Goal: Find specific page/section: Find specific page/section

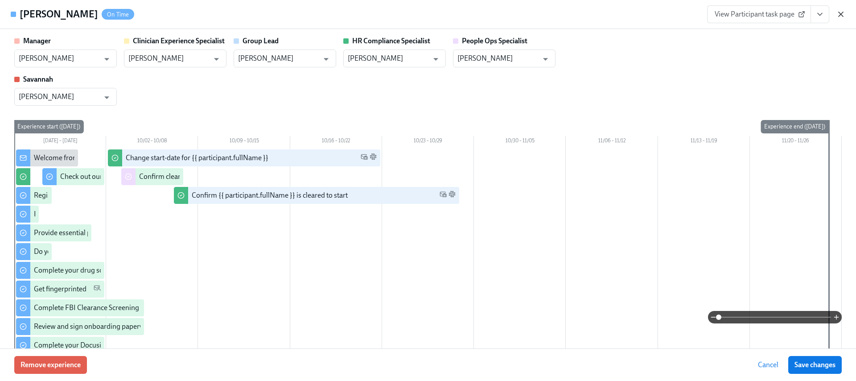
click at [842, 15] on icon "button" at bounding box center [840, 14] width 9 height 9
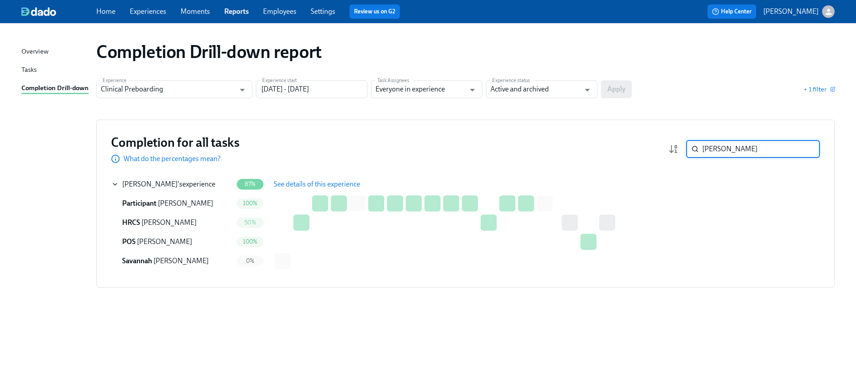
click at [768, 142] on input "[PERSON_NAME]" at bounding box center [761, 149] width 118 height 18
type input "[PERSON_NAME]"
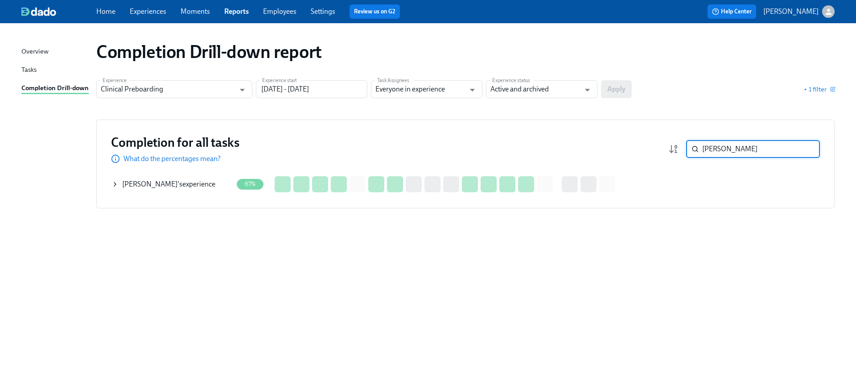
click at [113, 184] on icon at bounding box center [114, 184] width 7 height 7
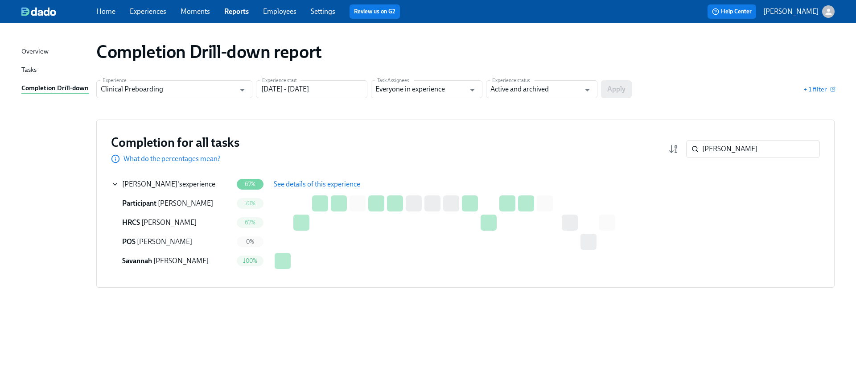
click at [297, 187] on span "See details of this experience" at bounding box center [317, 184] width 86 height 9
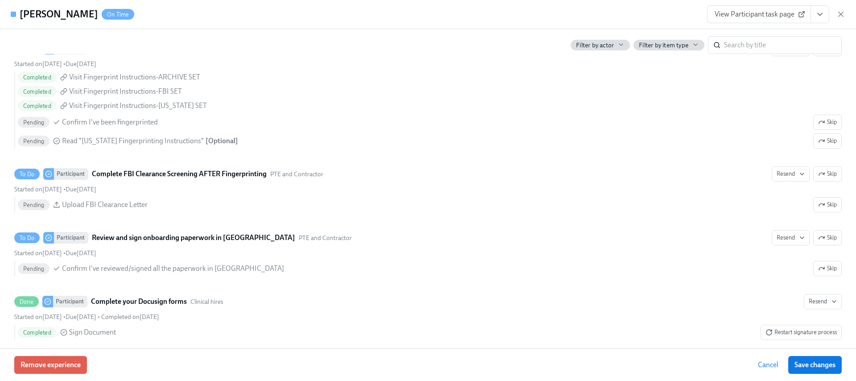
scroll to position [1208, 0]
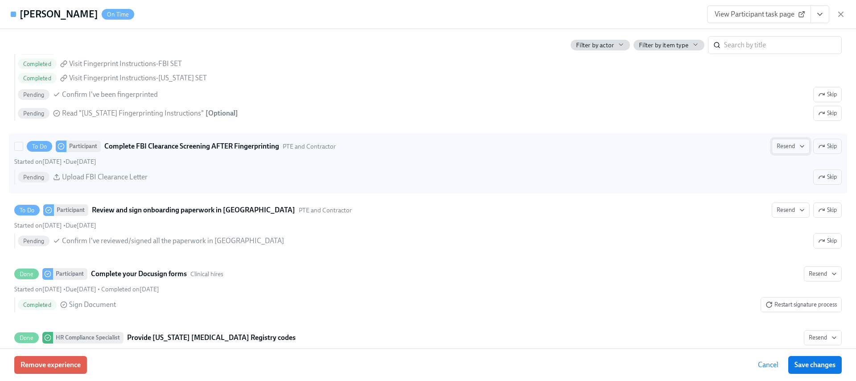
click at [777, 146] on span "Resend" at bounding box center [791, 146] width 28 height 9
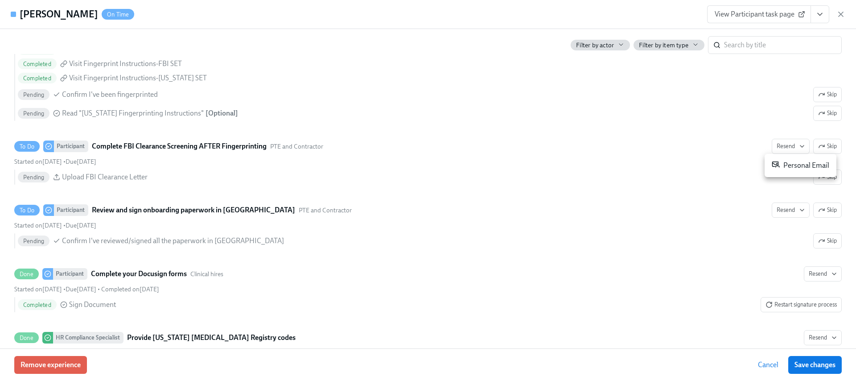
click at [794, 166] on div "Personal Email" at bounding box center [801, 165] width 58 height 11
